Goal: Task Accomplishment & Management: Use online tool/utility

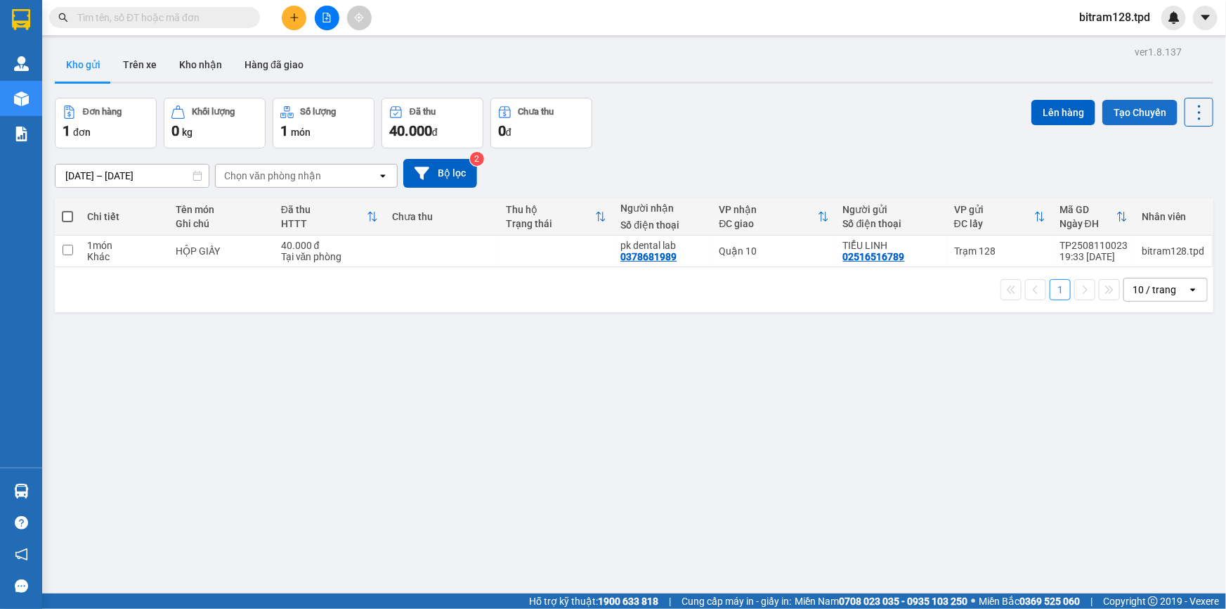
click at [1128, 110] on button "Tạo Chuyến" at bounding box center [1140, 112] width 75 height 25
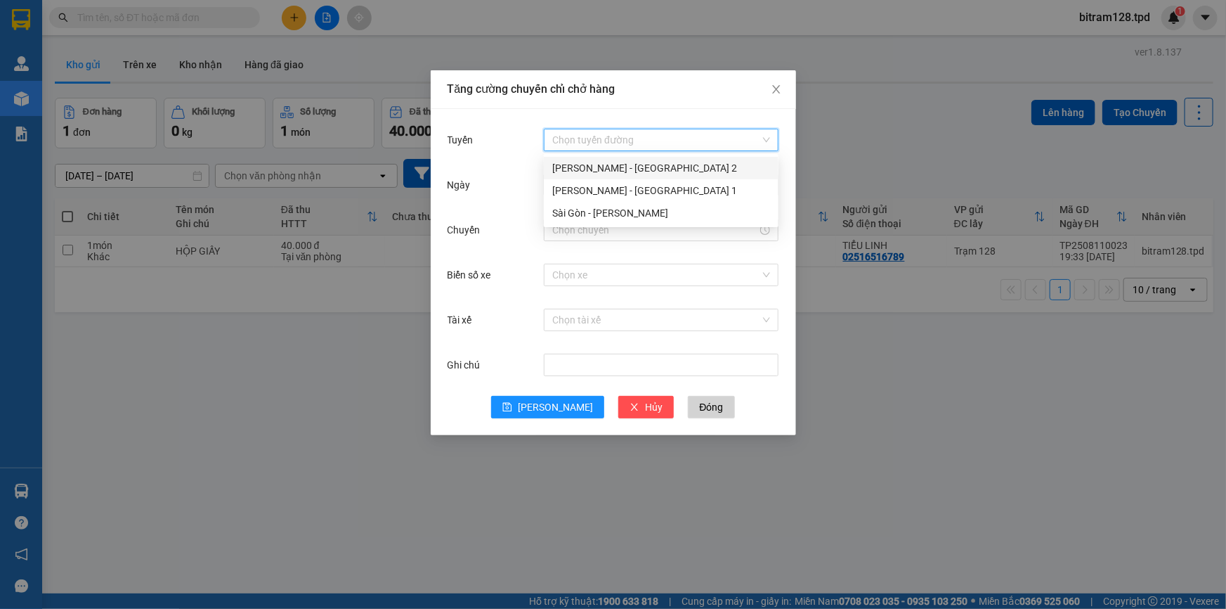
click at [566, 143] on input "Tuyến" at bounding box center [656, 139] width 208 height 21
click at [604, 168] on div "[PERSON_NAME] - [GEOGRAPHIC_DATA] 2" at bounding box center [661, 167] width 218 height 15
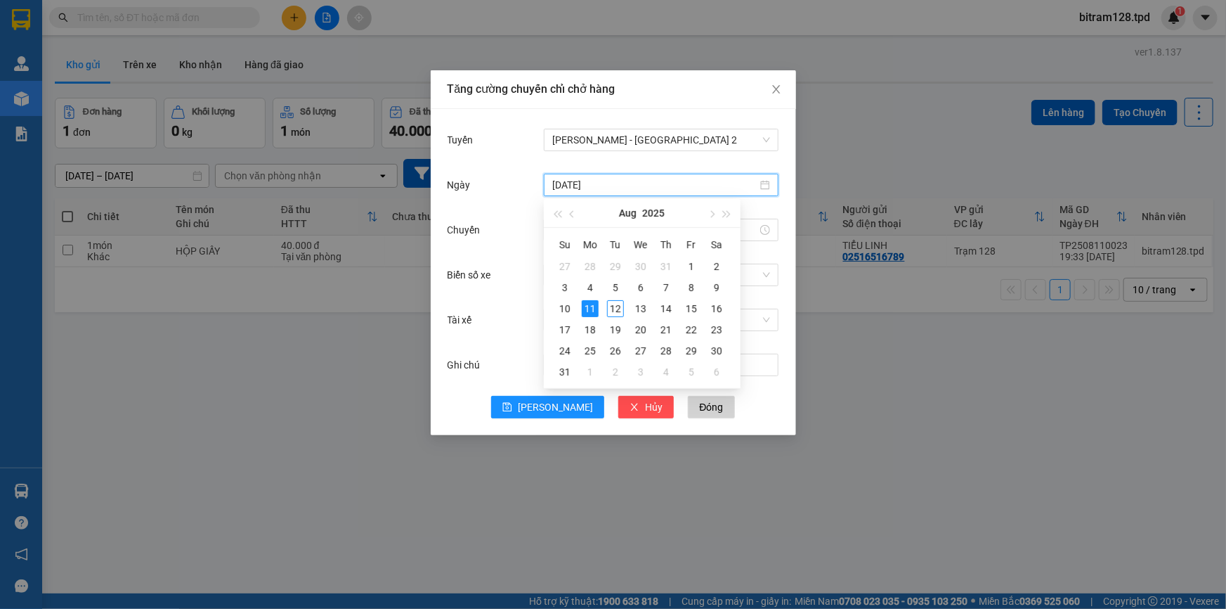
click at [618, 184] on input "[DATE]" at bounding box center [654, 184] width 205 height 15
type input "[DATE]"
click at [614, 313] on div "12" at bounding box center [615, 308] width 17 height 17
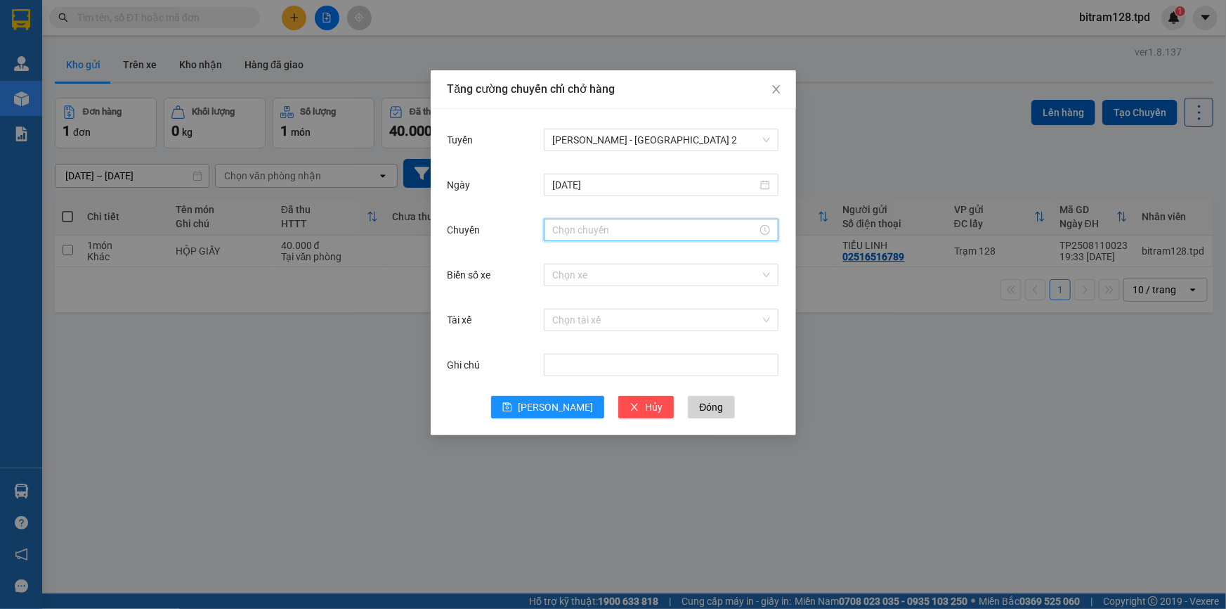
click at [590, 237] on input "Chuyến" at bounding box center [654, 229] width 205 height 15
click at [563, 291] on div "02" at bounding box center [563, 296] width 39 height 20
type input "02:00"
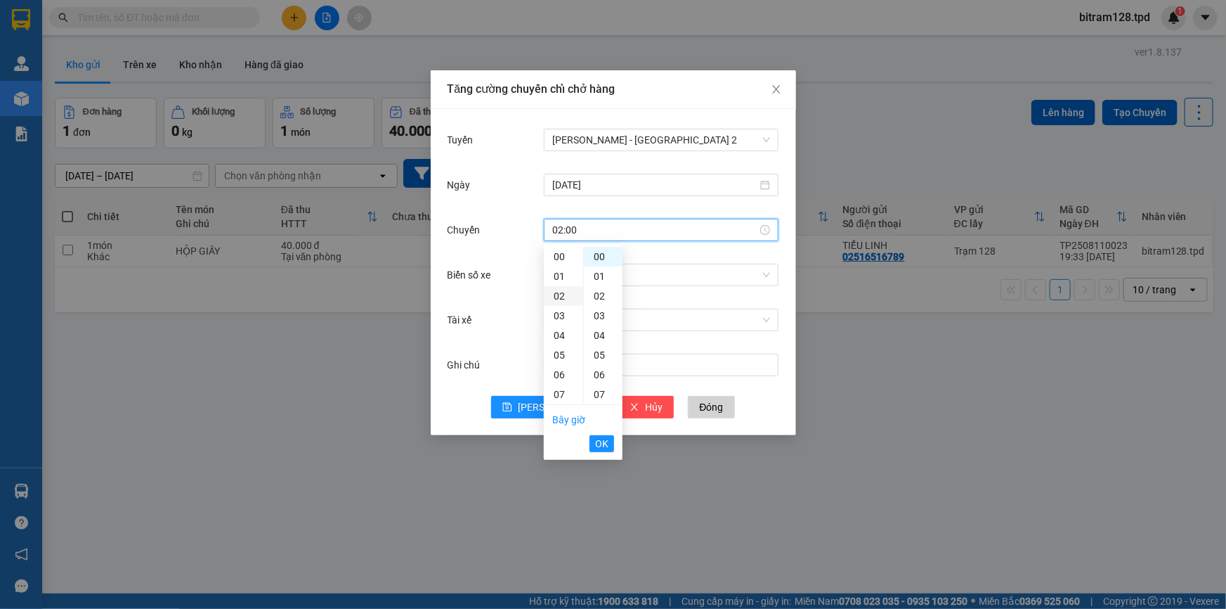
scroll to position [39, 0]
click at [611, 445] on button "OK" at bounding box center [602, 443] width 25 height 17
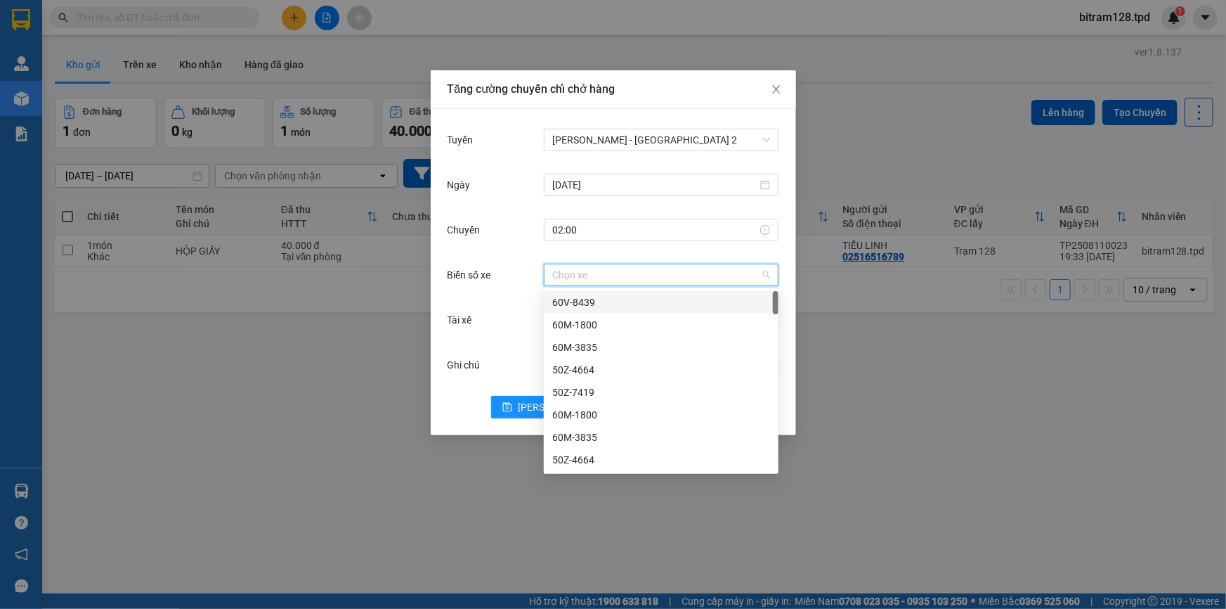
click at [604, 275] on input "Biển số xe" at bounding box center [656, 274] width 208 height 21
type input "26"
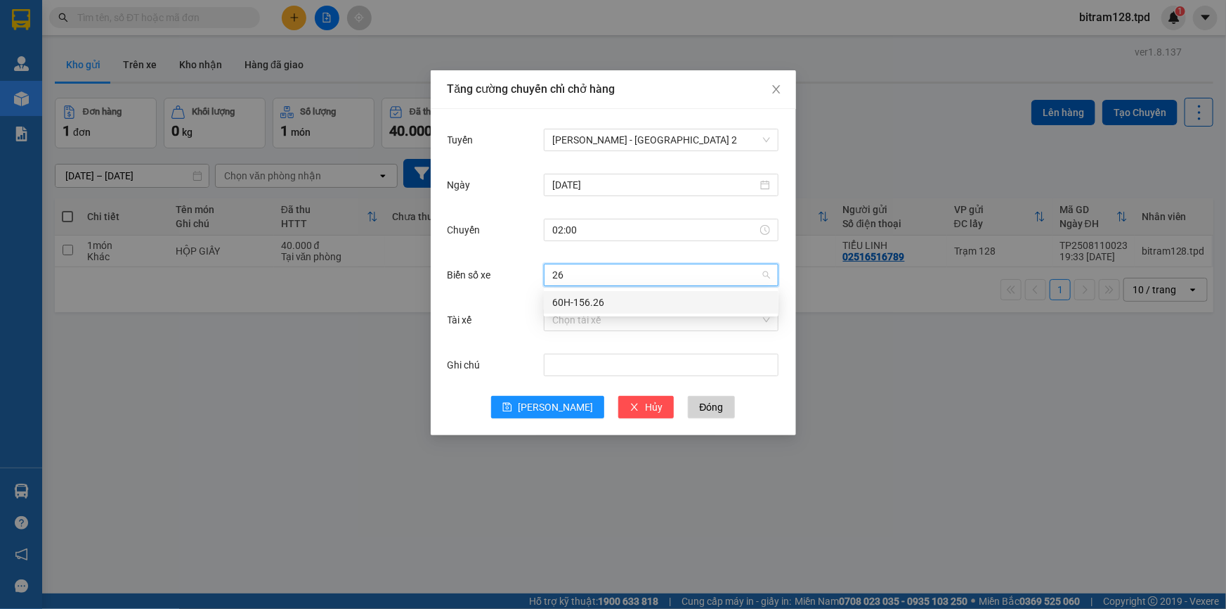
click at [608, 300] on div "60H-156.26" at bounding box center [661, 301] width 218 height 15
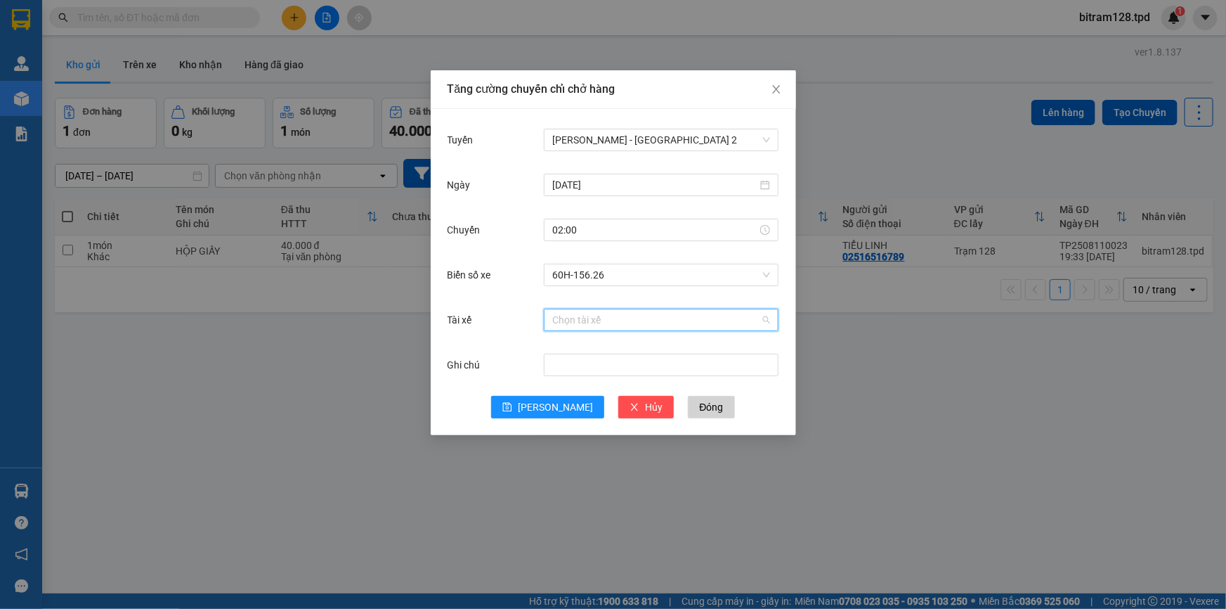
click at [600, 323] on input "Tài xế" at bounding box center [656, 319] width 208 height 21
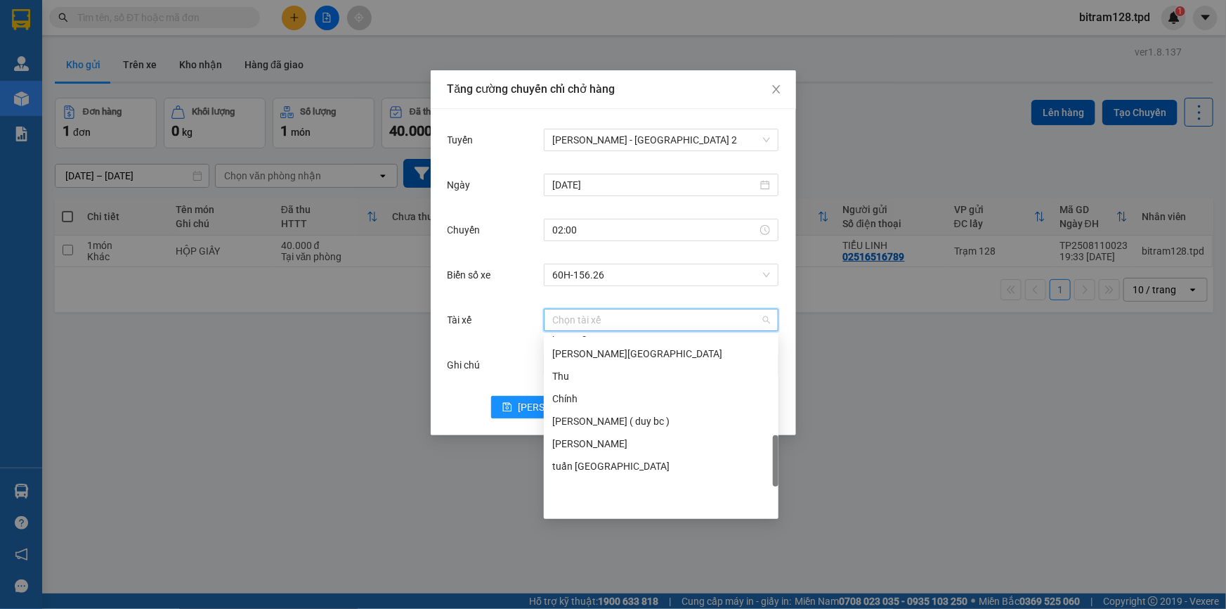
scroll to position [511, 0]
click at [610, 422] on div "[PERSON_NAME] ( duy bc )" at bounding box center [661, 420] width 218 height 15
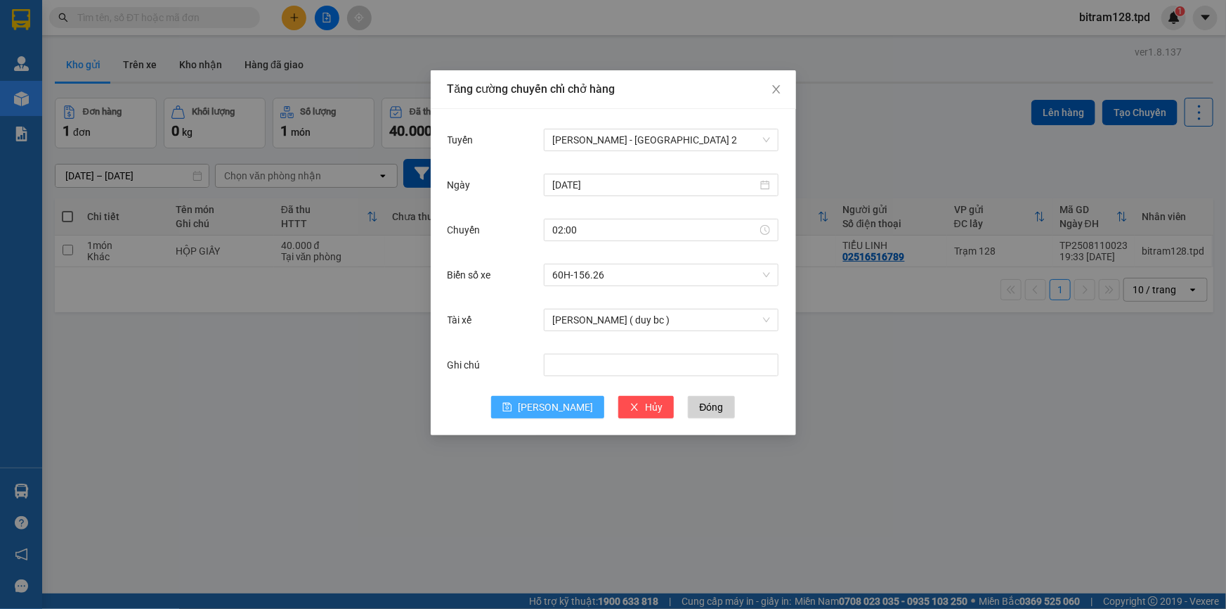
click at [546, 408] on button "[PERSON_NAME]" at bounding box center [547, 407] width 113 height 22
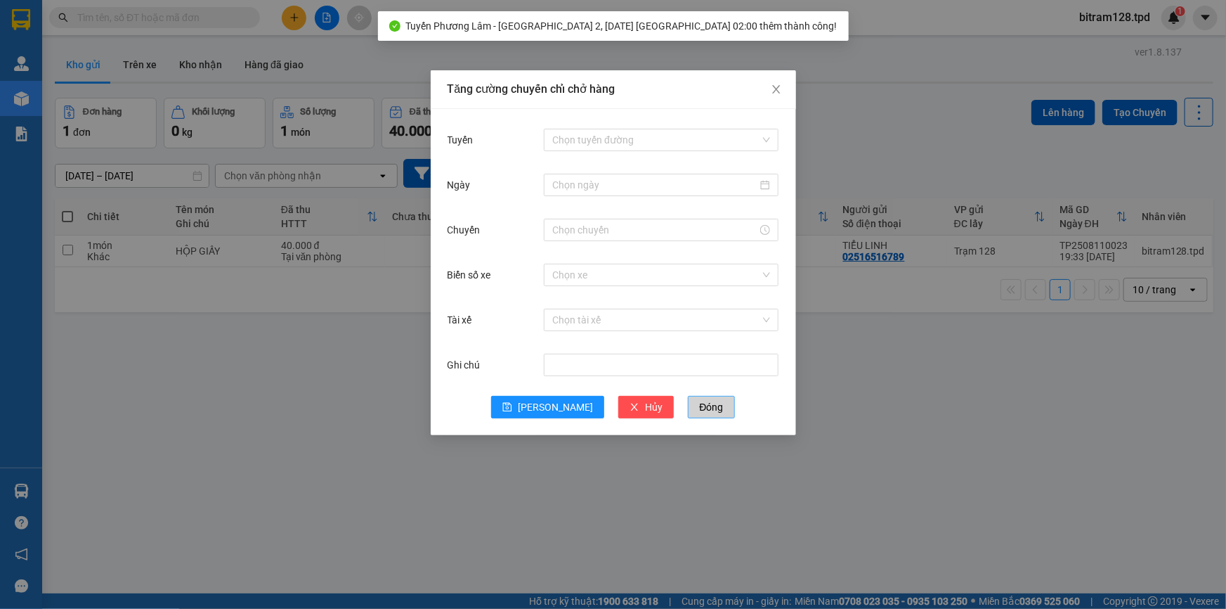
drag, startPoint x: 667, startPoint y: 416, endPoint x: 677, endPoint y: 411, distance: 11.0
click at [688, 414] on button "Đóng" at bounding box center [711, 407] width 46 height 22
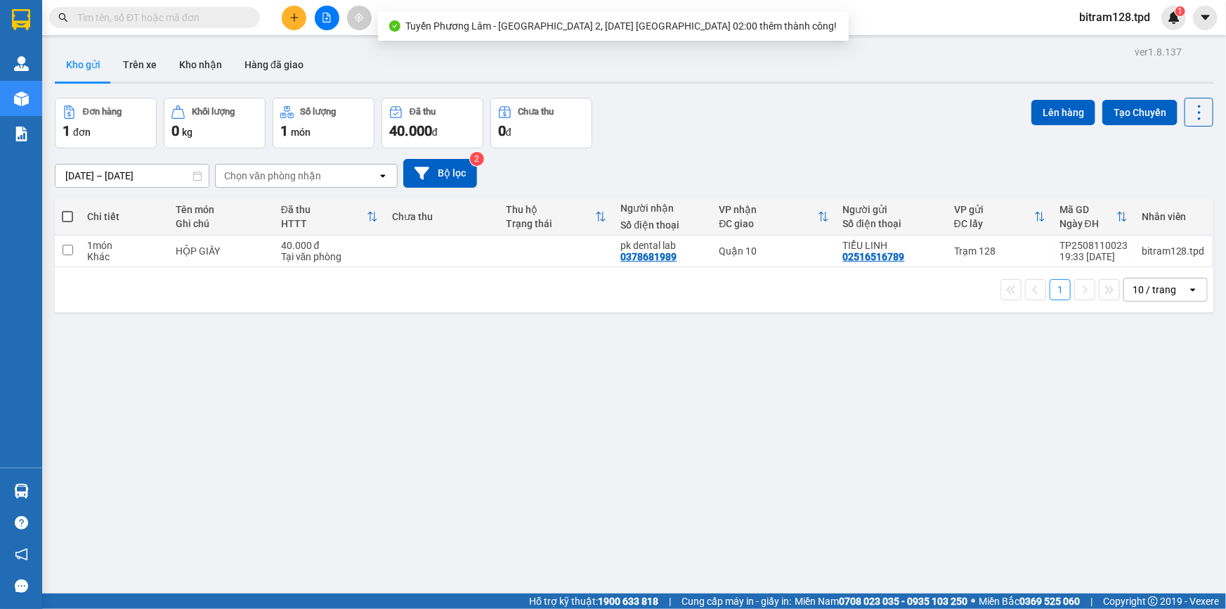
click at [66, 219] on span at bounding box center [67, 216] width 11 height 11
click at [67, 209] on input "checkbox" at bounding box center [67, 209] width 0 height 0
checkbox input "true"
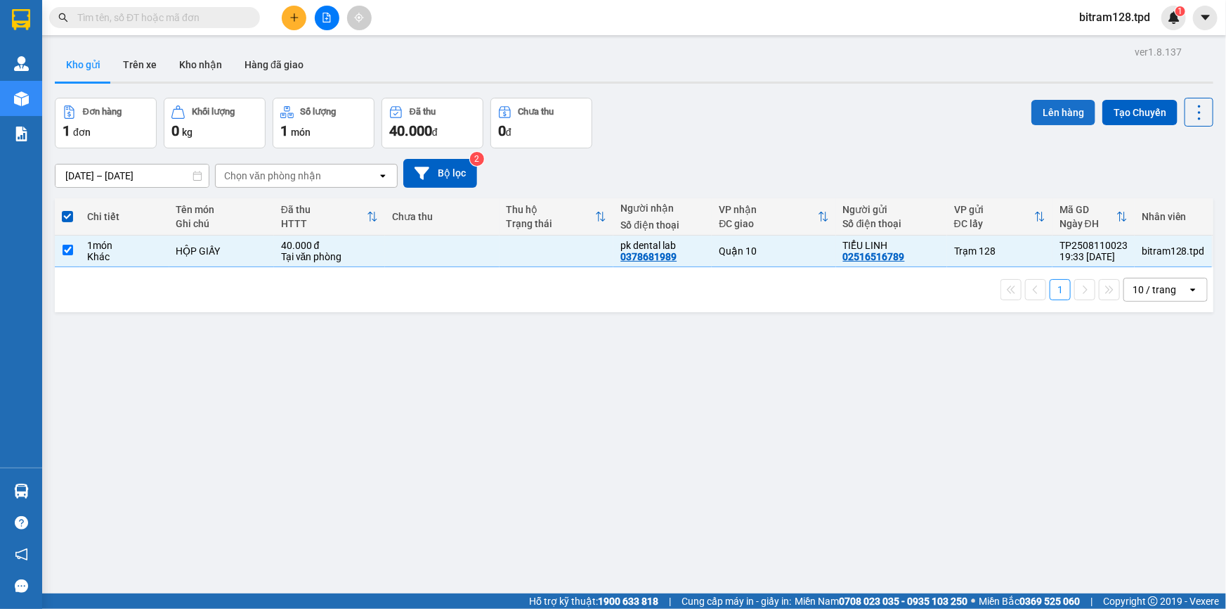
click at [1066, 109] on button "Lên hàng" at bounding box center [1064, 112] width 64 height 25
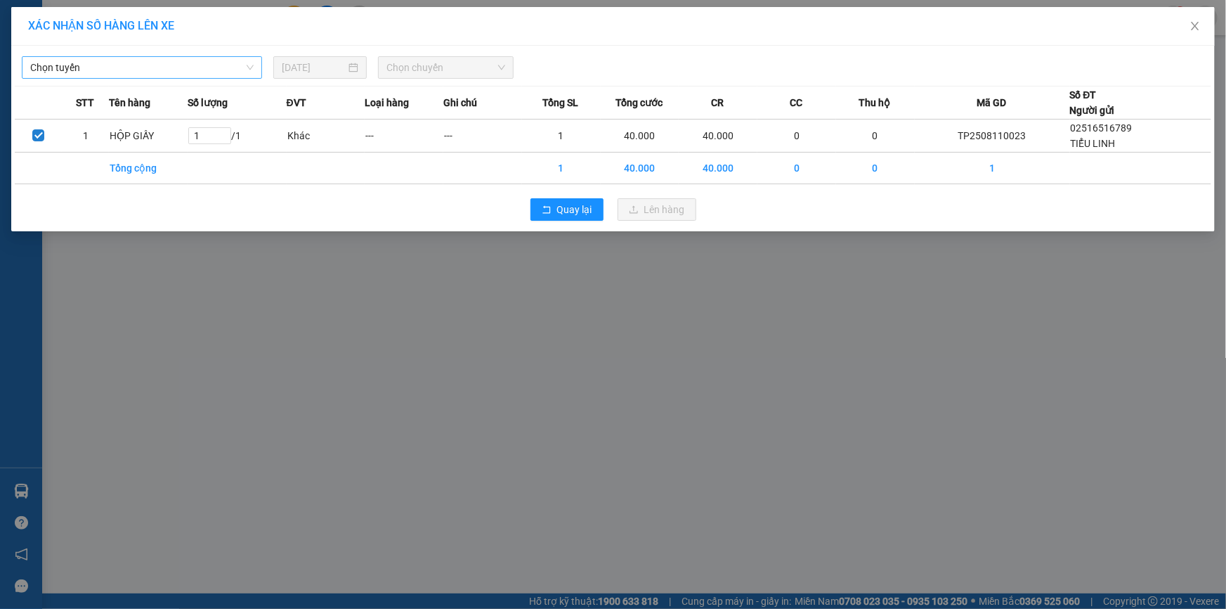
click at [188, 70] on span "Chọn tuyến" at bounding box center [141, 67] width 223 height 21
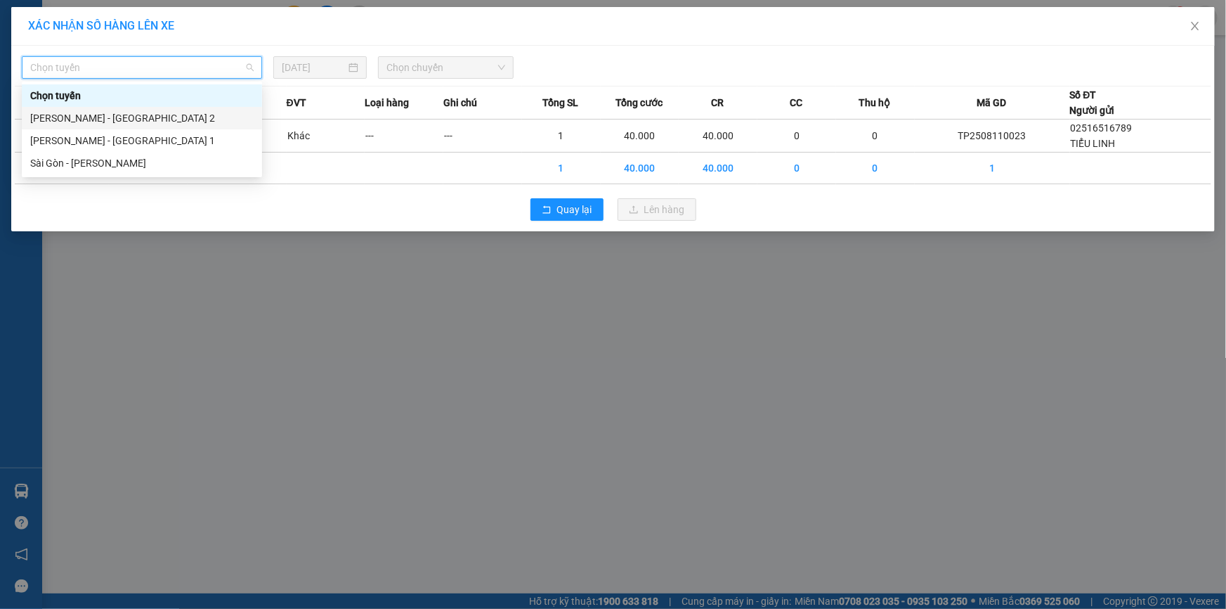
click at [120, 113] on div "[PERSON_NAME] - [GEOGRAPHIC_DATA] 2" at bounding box center [141, 117] width 223 height 15
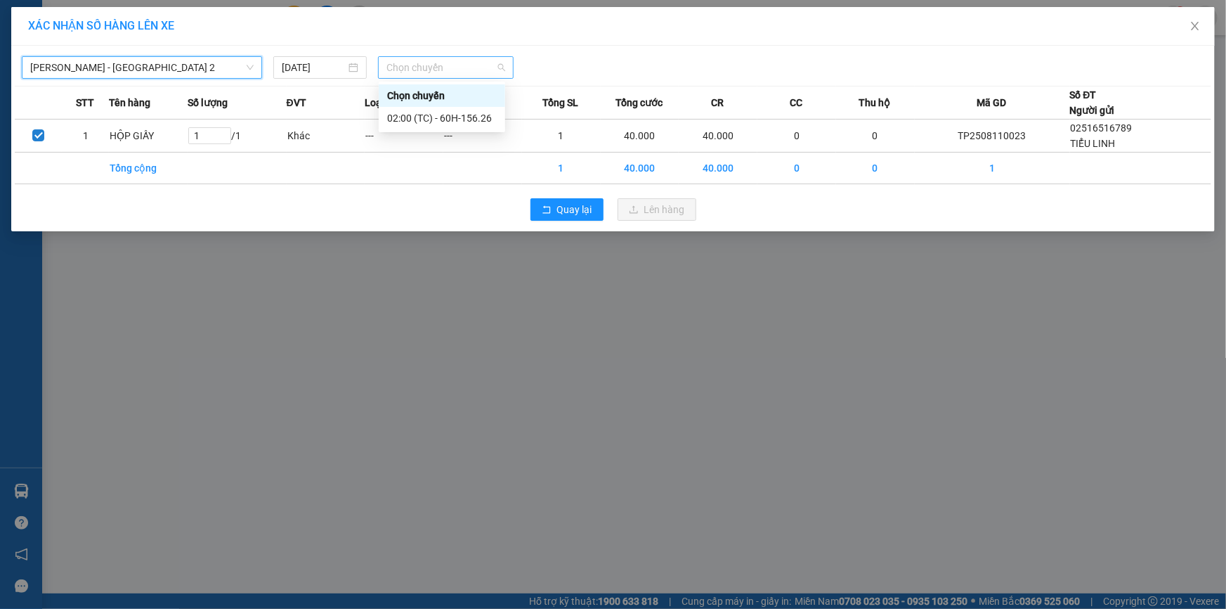
click at [410, 70] on span "Chọn chuyến" at bounding box center [445, 67] width 119 height 21
click at [427, 112] on div "02:00 (TC) - 60H-156.26" at bounding box center [442, 117] width 110 height 15
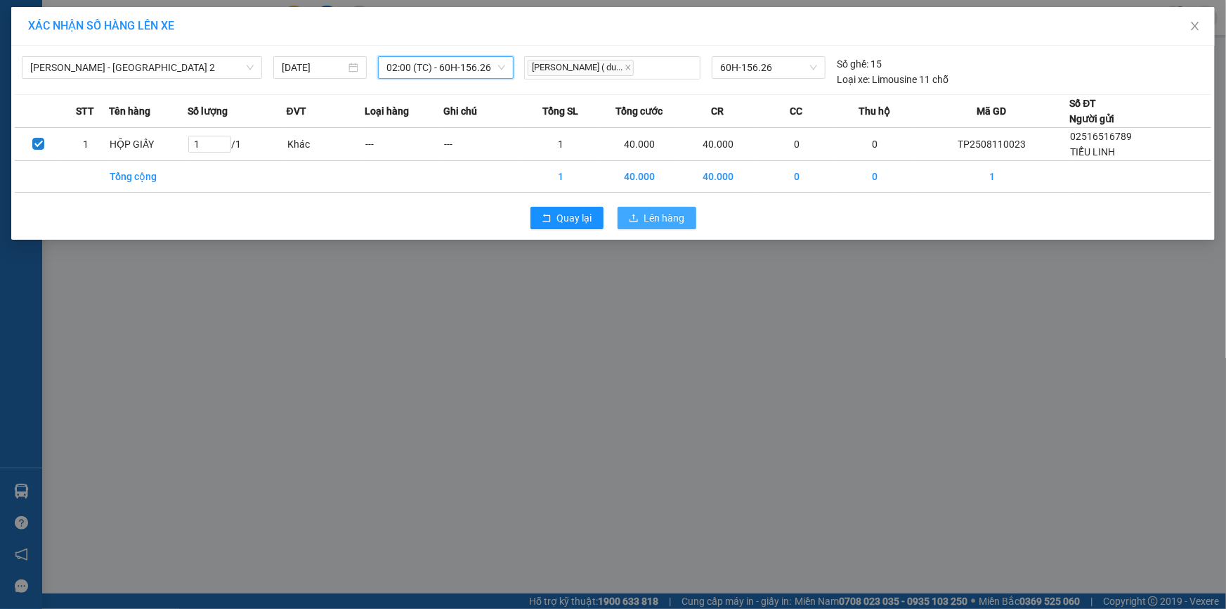
drag, startPoint x: 661, startPoint y: 221, endPoint x: 669, endPoint y: 223, distance: 8.7
click at [667, 223] on span "Lên hàng" at bounding box center [664, 217] width 41 height 15
